Goal: Transaction & Acquisition: Obtain resource

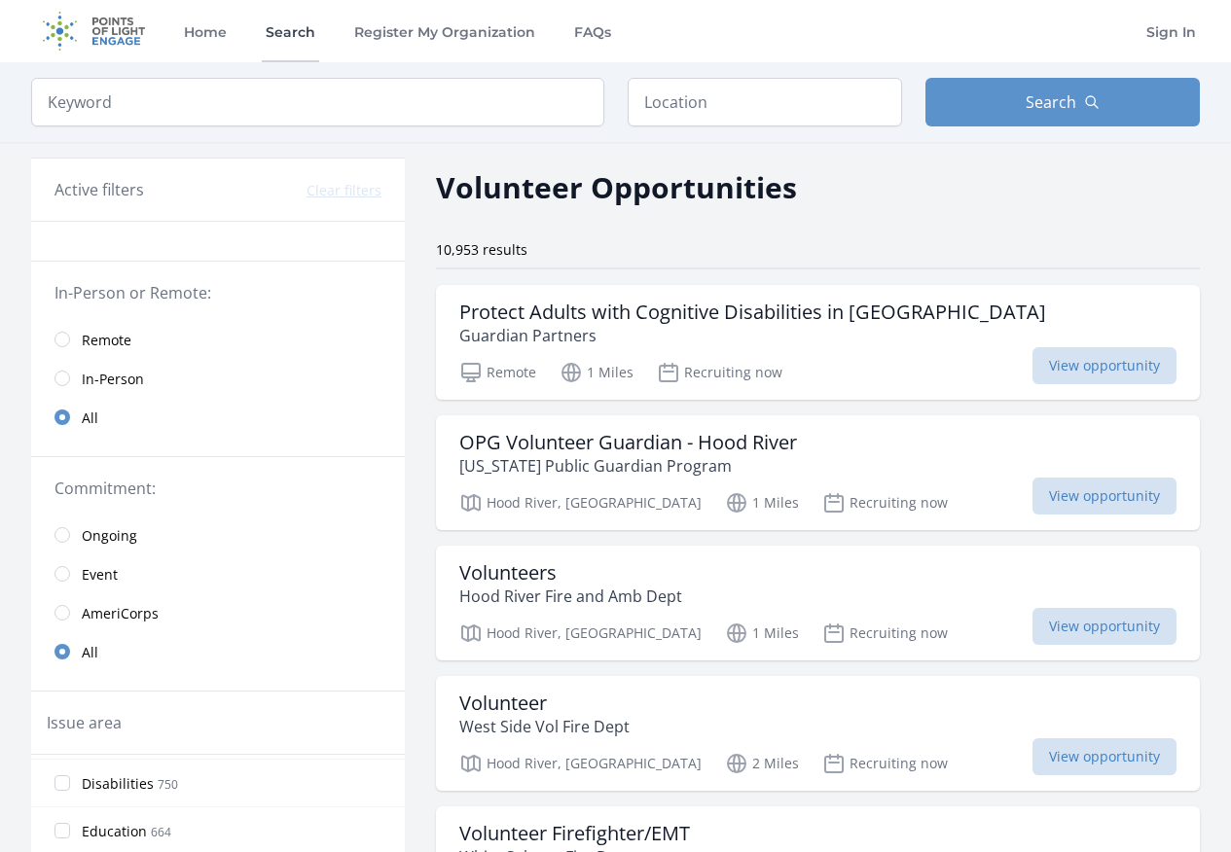
click at [278, 31] on link "Search" at bounding box center [290, 31] width 57 height 62
click at [654, 100] on input "text" at bounding box center [765, 102] width 274 height 49
click at [659, 103] on input "text" at bounding box center [765, 102] width 274 height 49
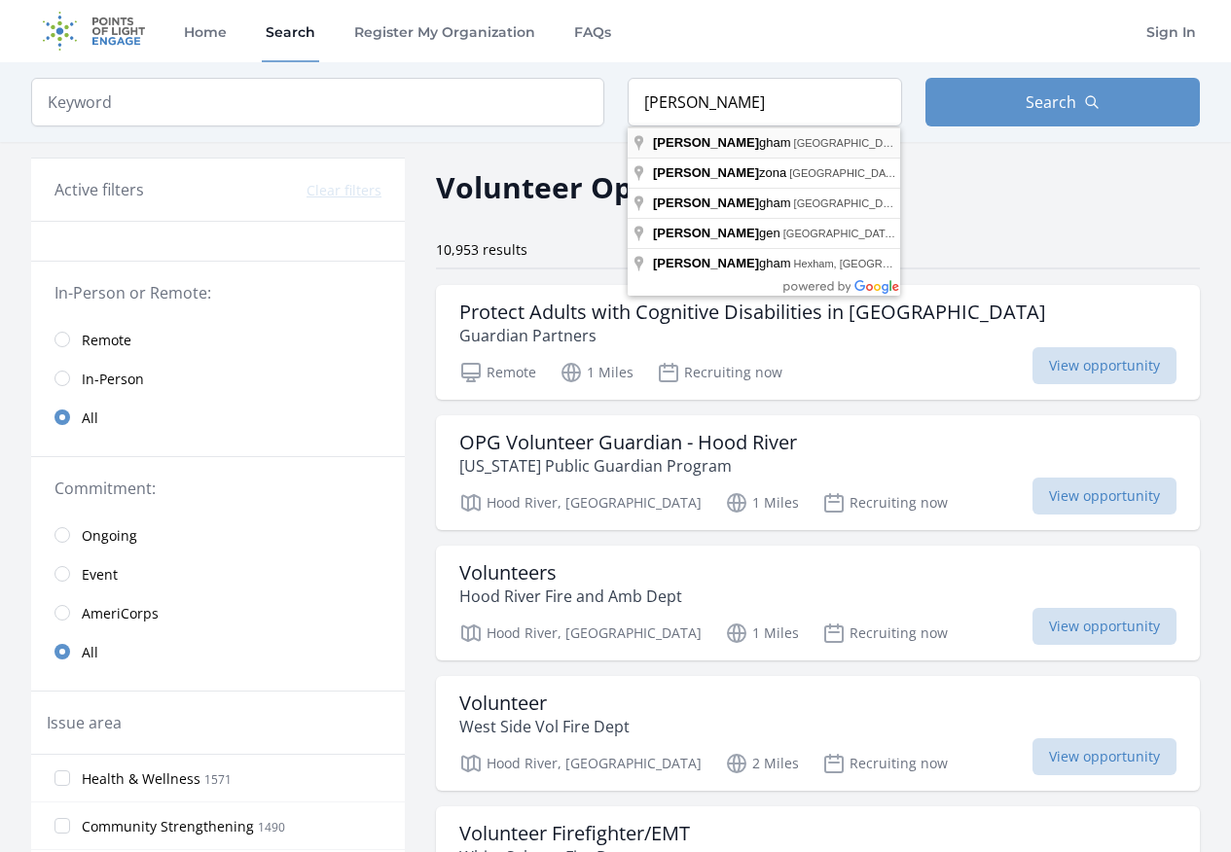
type input "[GEOGRAPHIC_DATA], [GEOGRAPHIC_DATA], [GEOGRAPHIC_DATA]"
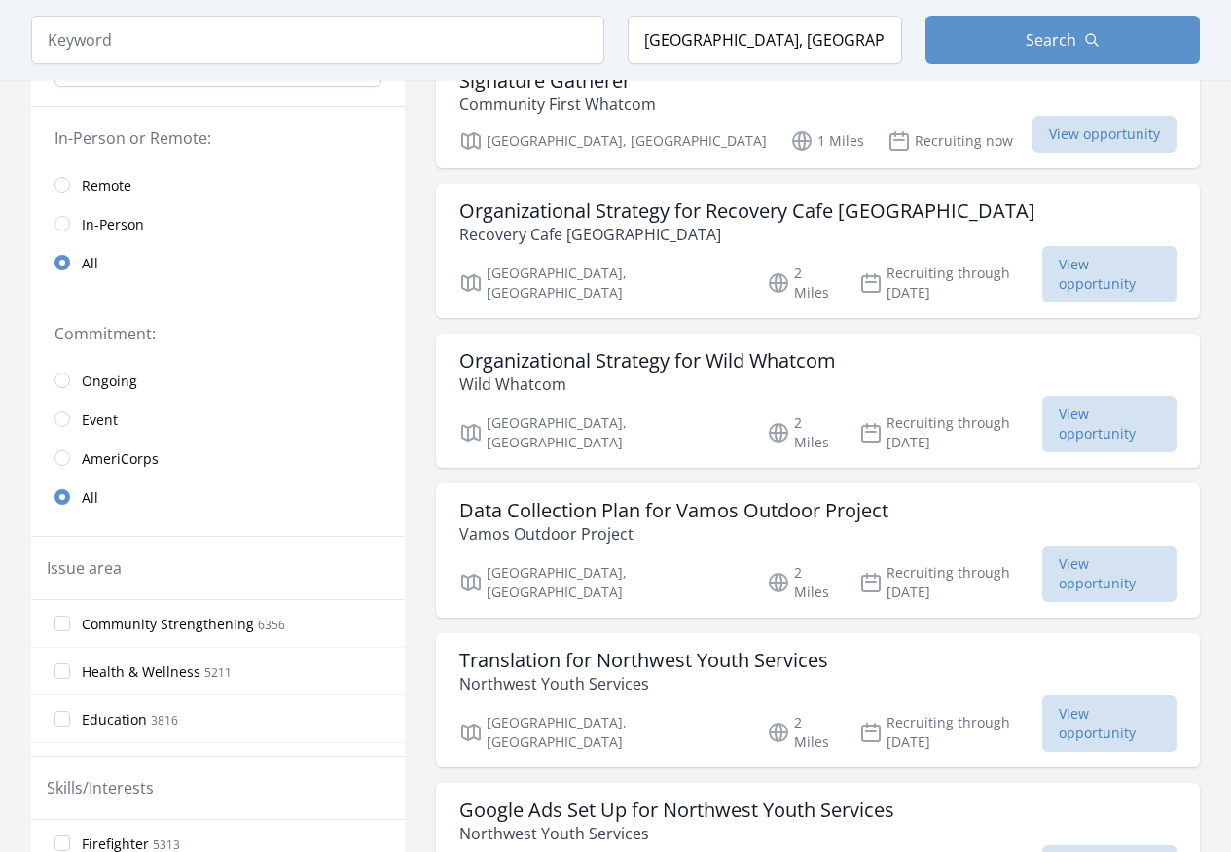
scroll to position [350, 0]
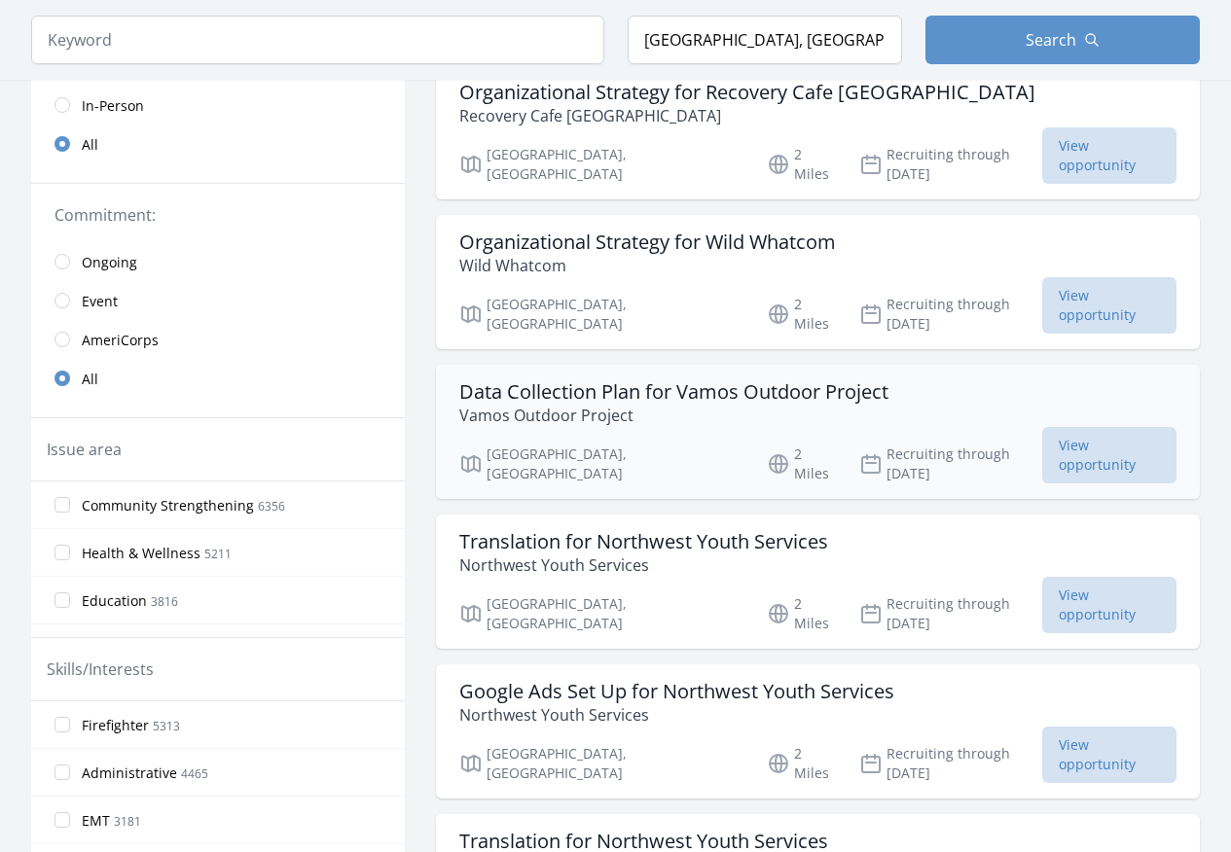
click at [626, 380] on h3 "Data Collection Plan for Vamos Outdoor Project" at bounding box center [673, 391] width 429 height 23
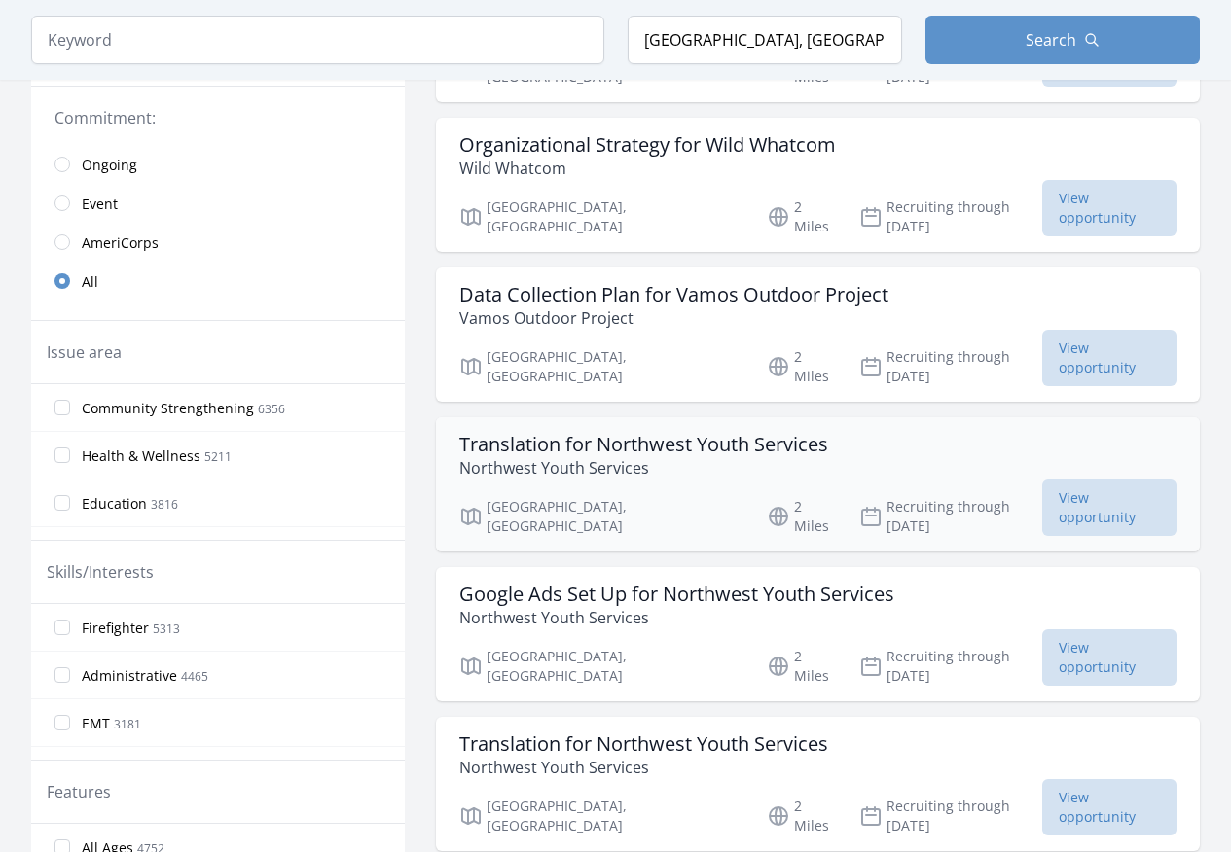
scroll to position [584, 0]
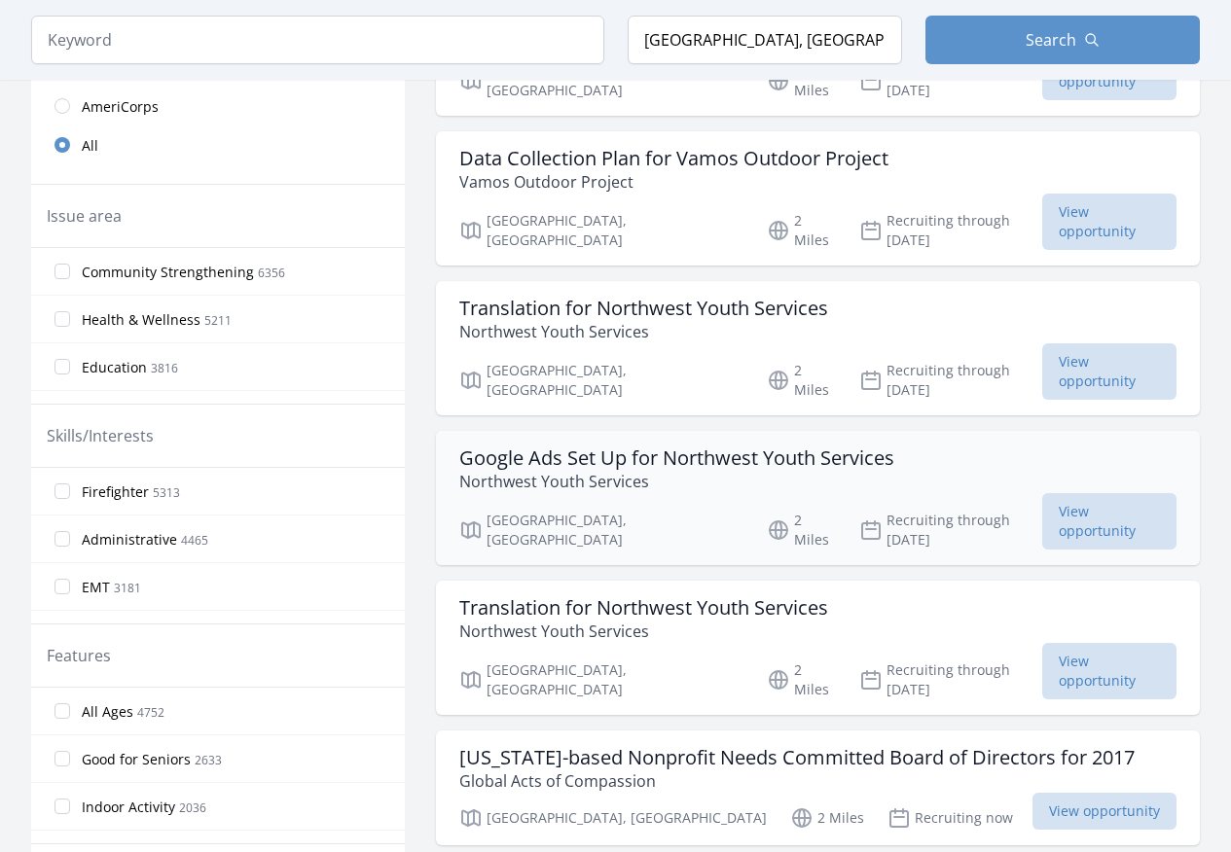
click at [571, 447] on h3 "Google Ads Set Up for Northwest Youth Services" at bounding box center [676, 458] width 435 height 23
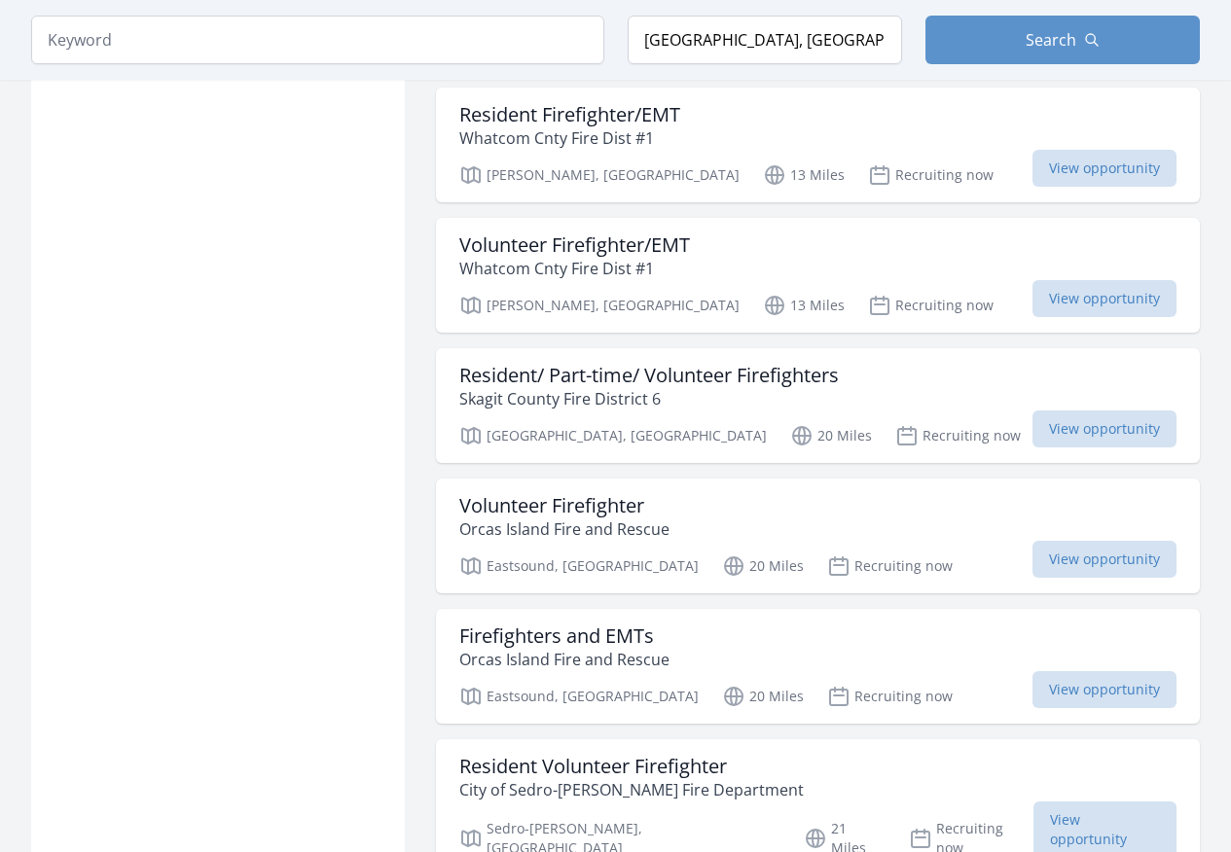
scroll to position [2218, 0]
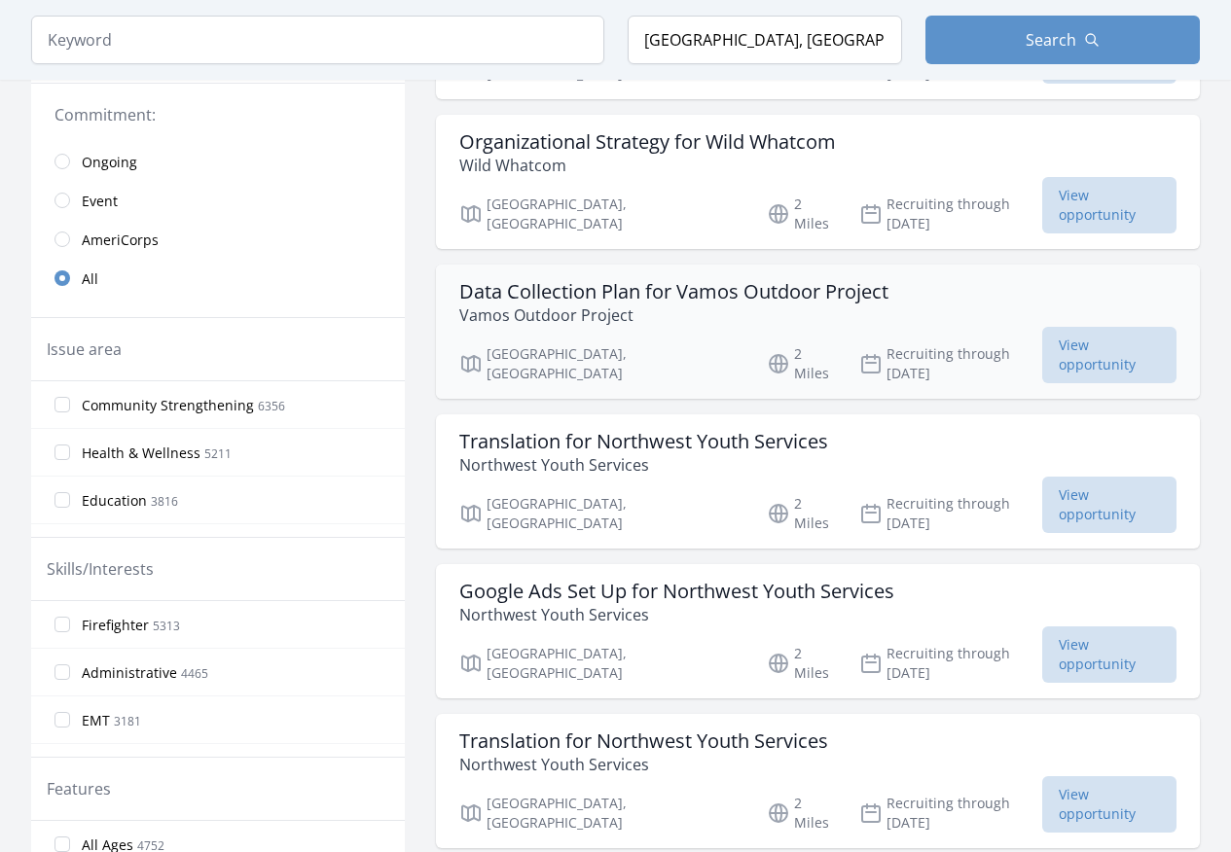
scroll to position [467, 0]
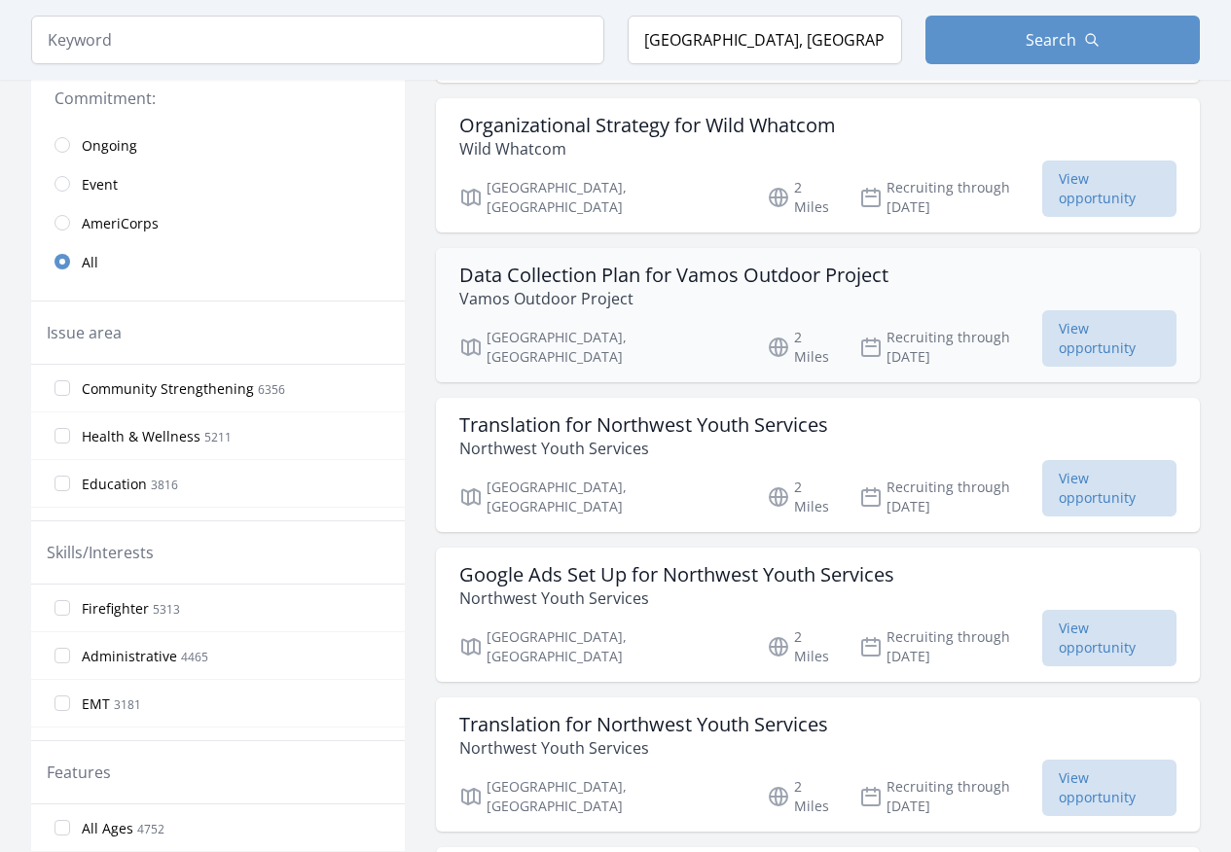
click at [729, 264] on h3 "Data Collection Plan for Vamos Outdoor Project" at bounding box center [673, 275] width 429 height 23
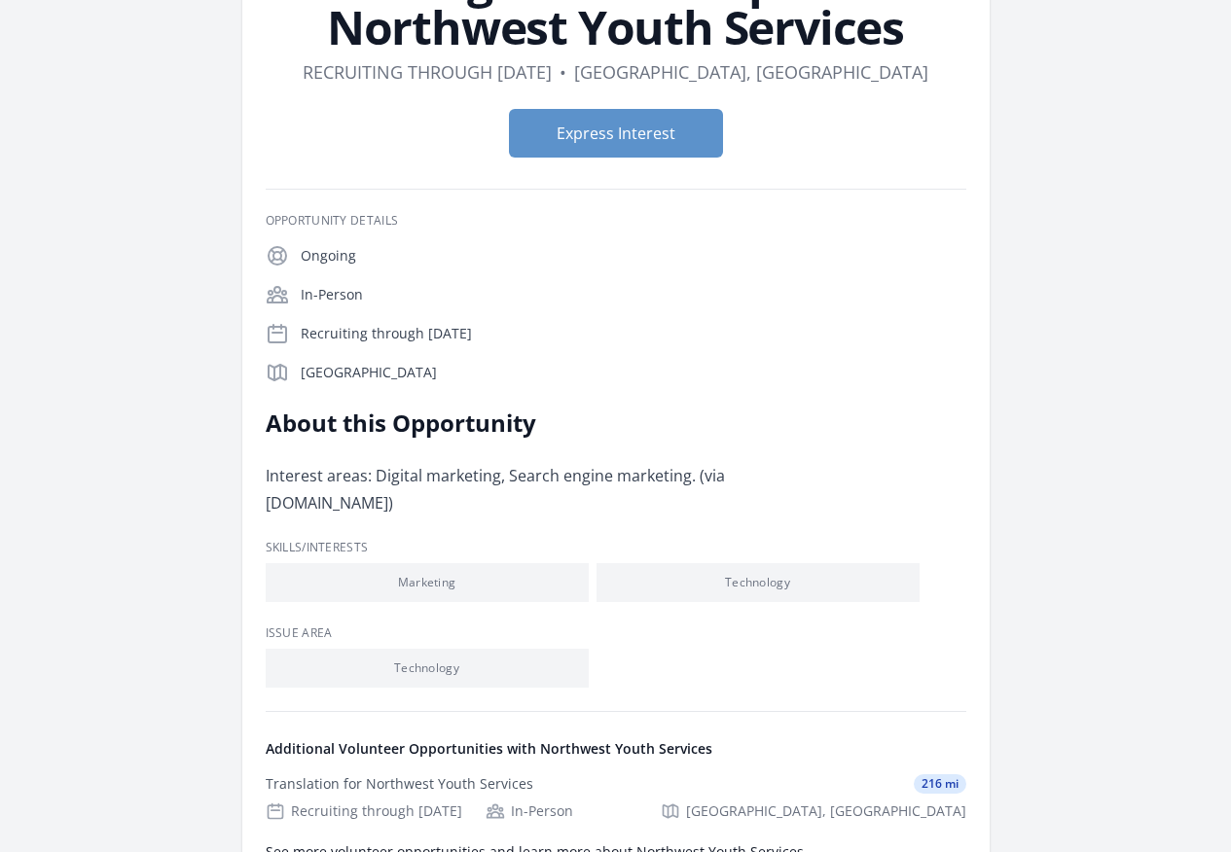
scroll to position [234, 0]
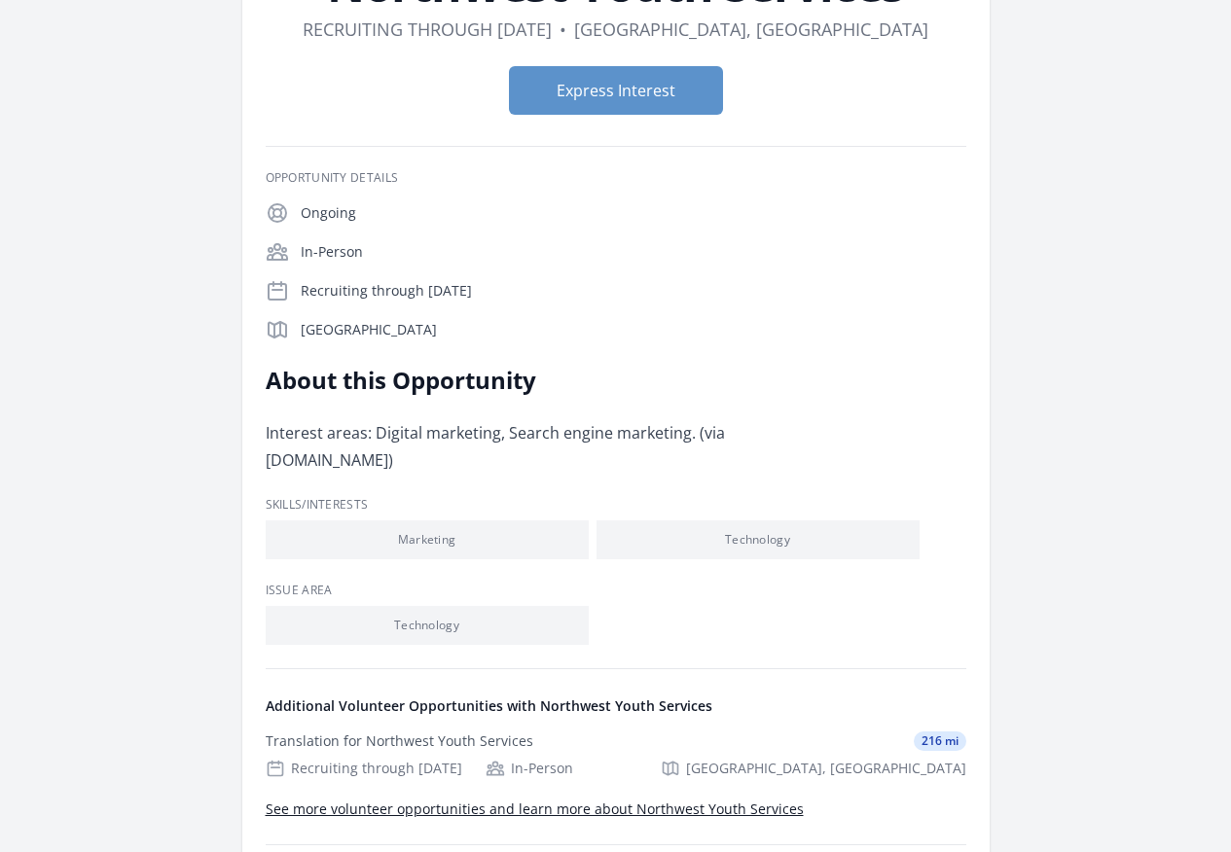
click at [0, 0] on link "See more volunteer opportunities and learn more about Northwest Youth Services" at bounding box center [0, 0] width 0 height 0
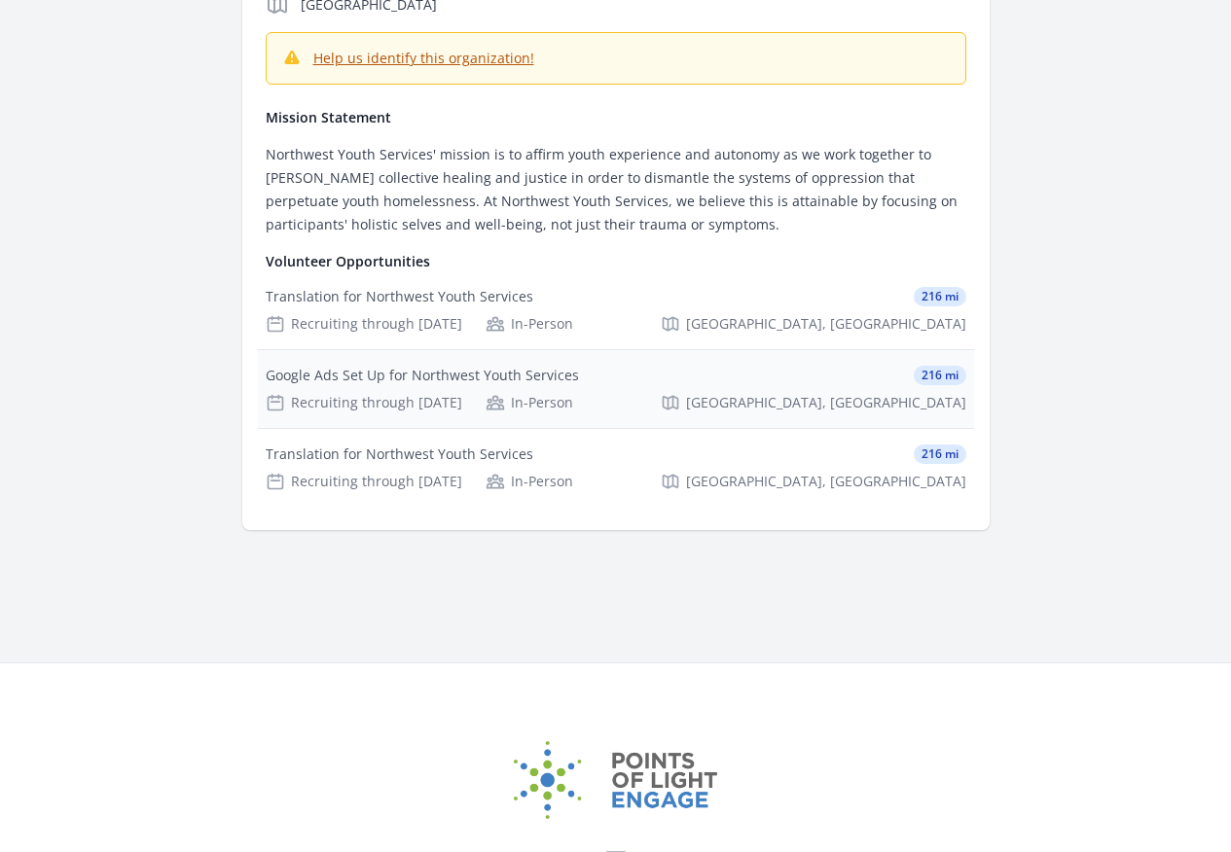
scroll to position [232, 0]
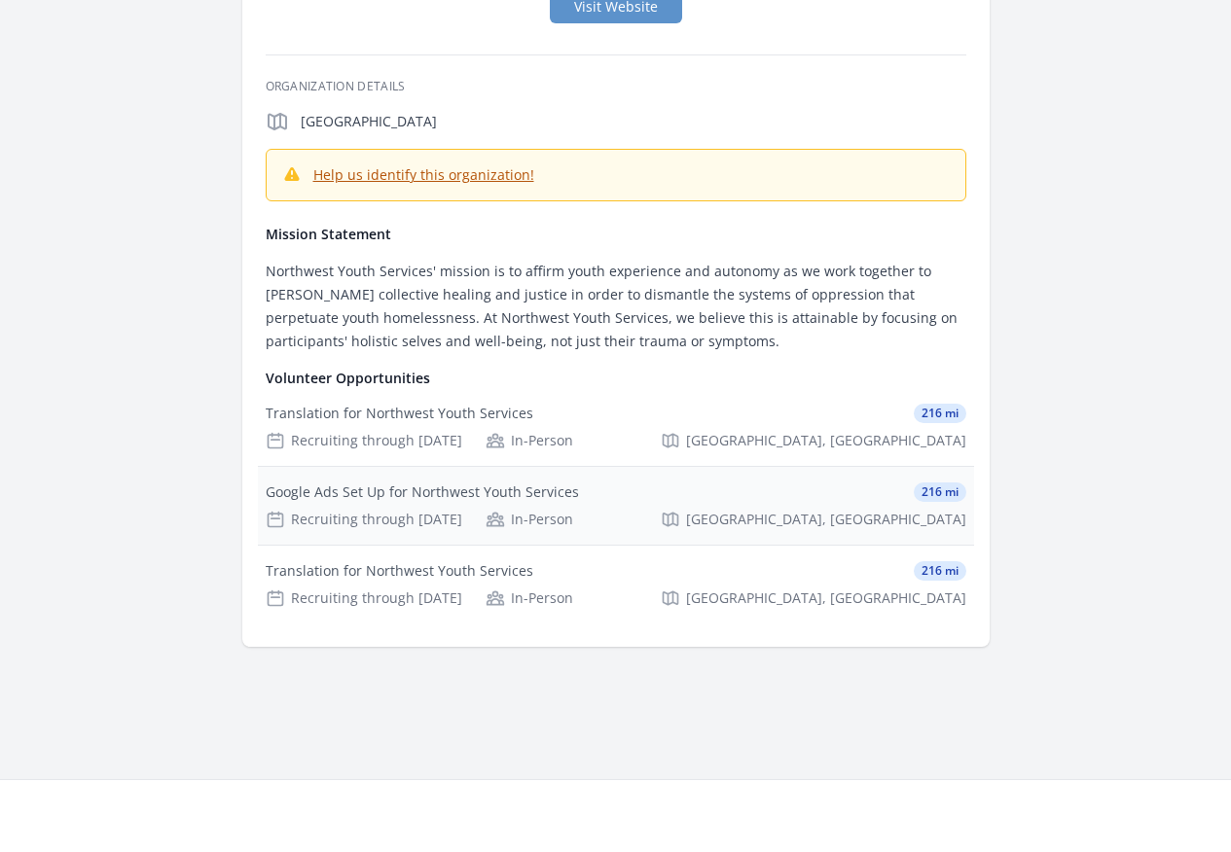
click at [655, 467] on div "Google Ads Set Up for Northwest Youth Services 216 mi Recruiting through Nov 30…" at bounding box center [616, 506] width 716 height 78
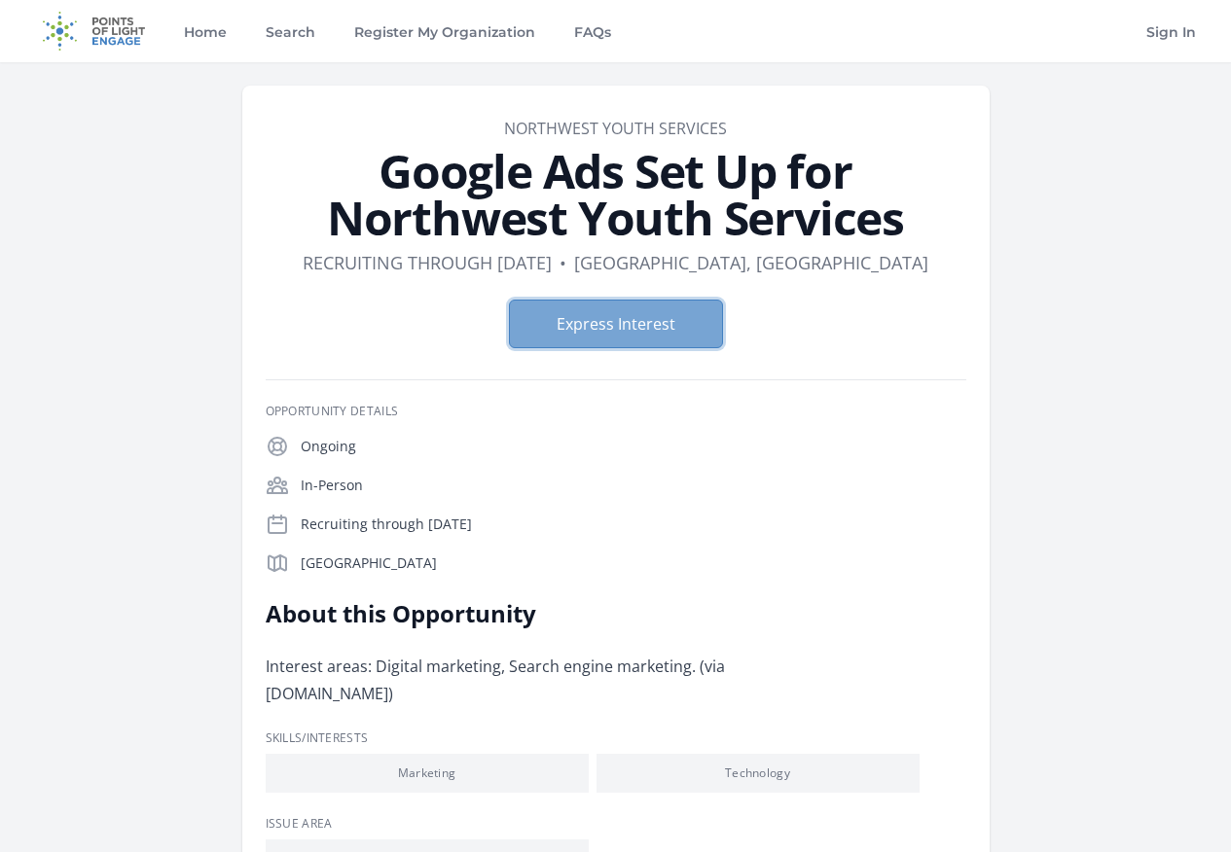
drag, startPoint x: 595, startPoint y: 326, endPoint x: 575, endPoint y: 321, distance: 21.0
click at [595, 325] on button "Express Interest" at bounding box center [616, 324] width 214 height 49
click at [621, 102] on article "Organization Northwest Youth Services Google Ads Set Up for Northwest Youth Ser…" at bounding box center [615, 616] width 747 height 1060
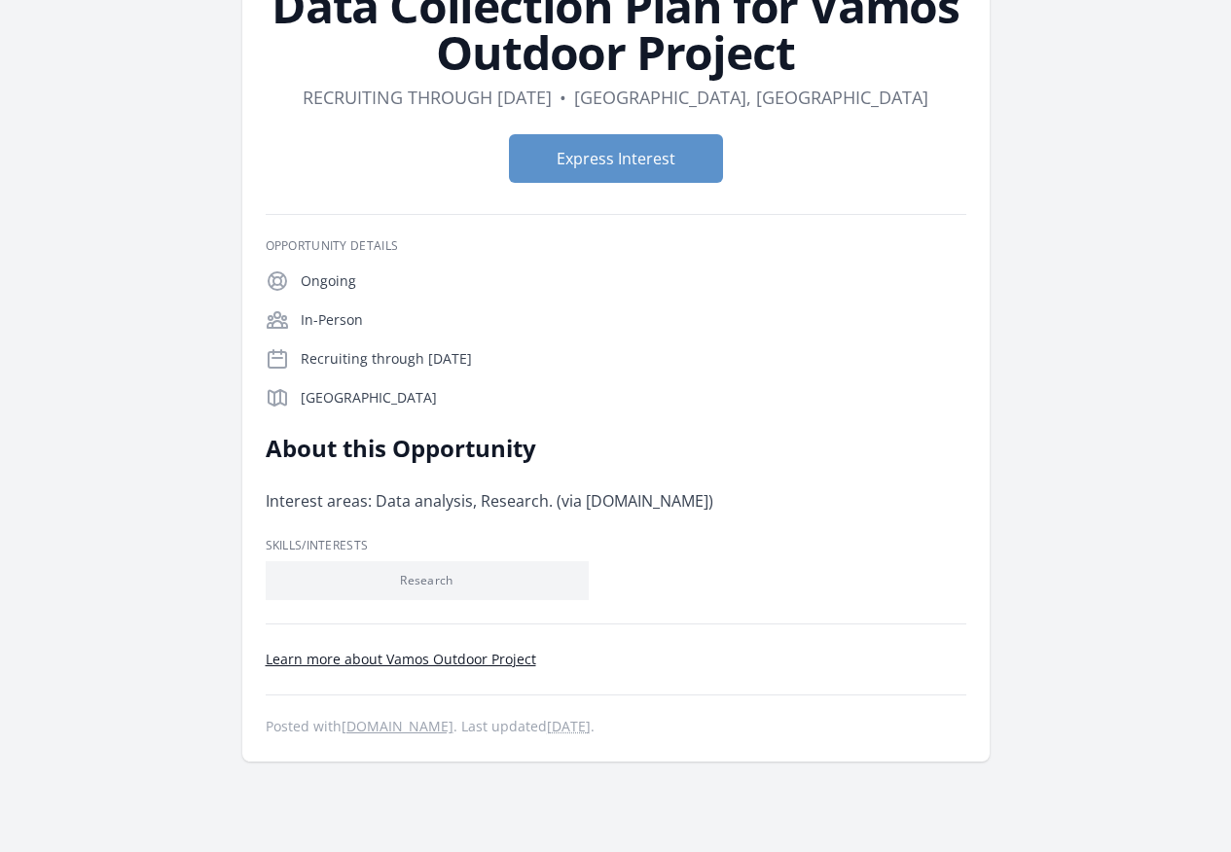
scroll to position [234, 0]
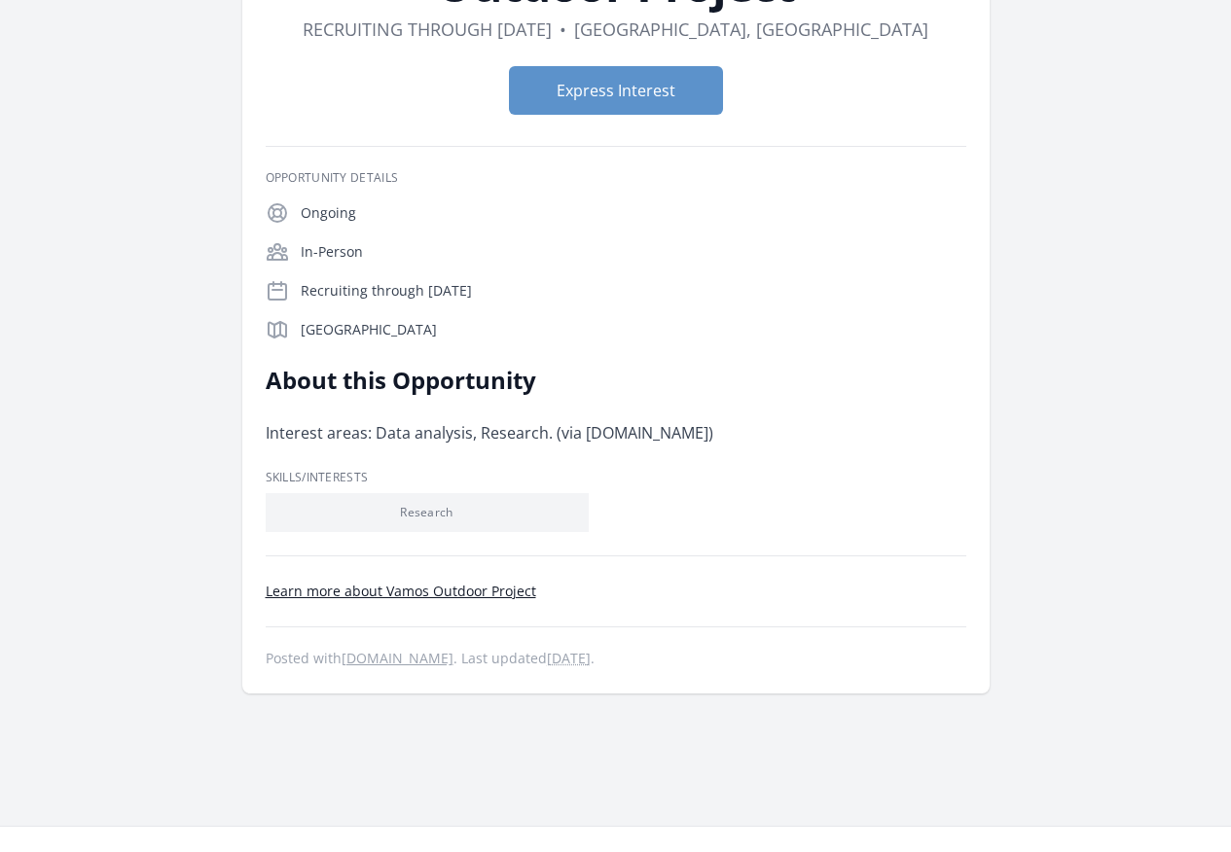
click at [0, 0] on link "Learn more about Vamos Outdoor Project" at bounding box center [0, 0] width 0 height 0
click at [576, 82] on button "Express Interest" at bounding box center [616, 90] width 214 height 49
